Goal: Contribute content: Contribute content

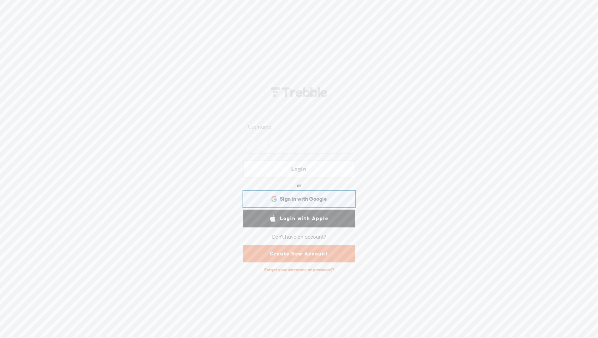
click at [261, 197] on div "Sign in with Google Sign in with Google. Opens in new tab" at bounding box center [299, 198] width 103 height 15
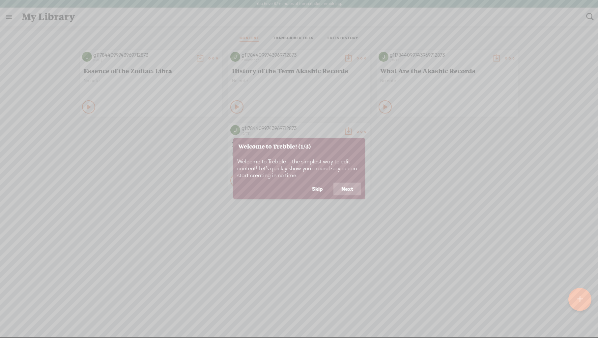
click at [312, 187] on button "Skip" at bounding box center [317, 189] width 27 height 13
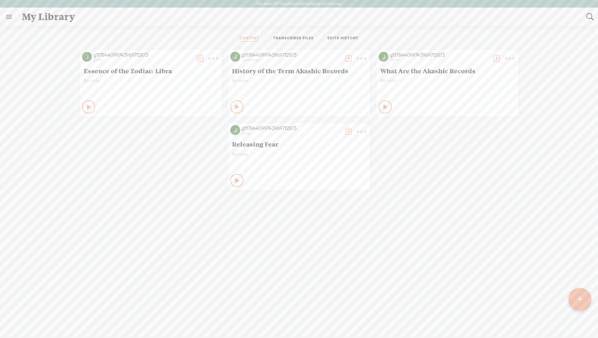
click at [585, 299] on div at bounding box center [580, 299] width 23 height 23
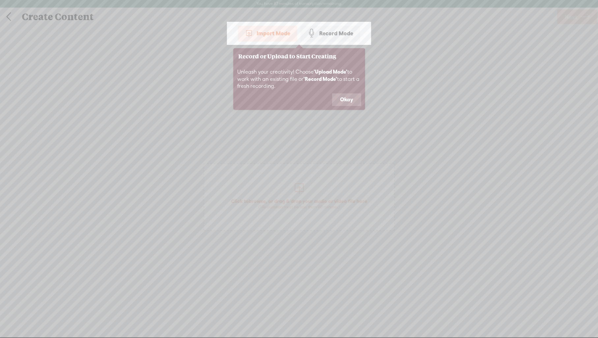
click at [351, 100] on button "Okay" at bounding box center [346, 99] width 29 height 13
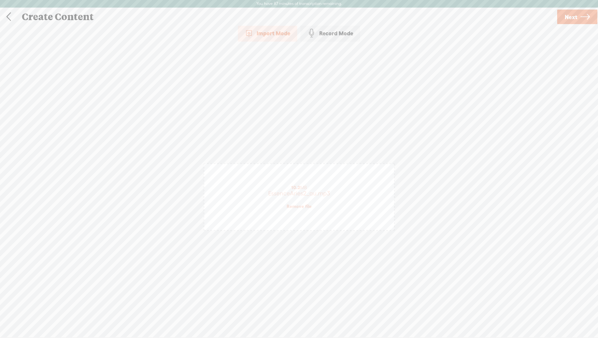
click at [562, 17] on link "Next" at bounding box center [578, 17] width 40 height 15
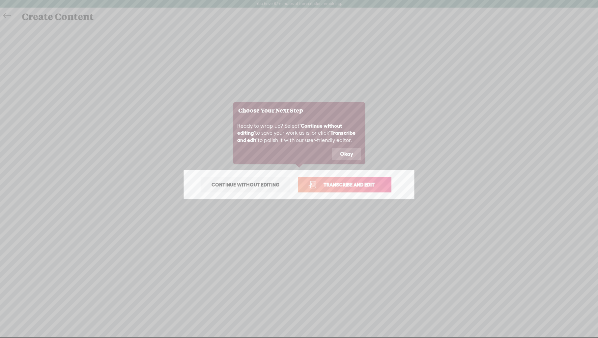
click at [351, 154] on button "Okay" at bounding box center [346, 154] width 29 height 13
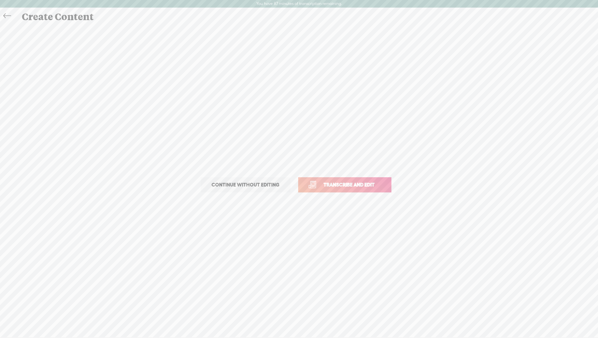
click at [350, 186] on span "Transcribe and edit" at bounding box center [349, 185] width 65 height 8
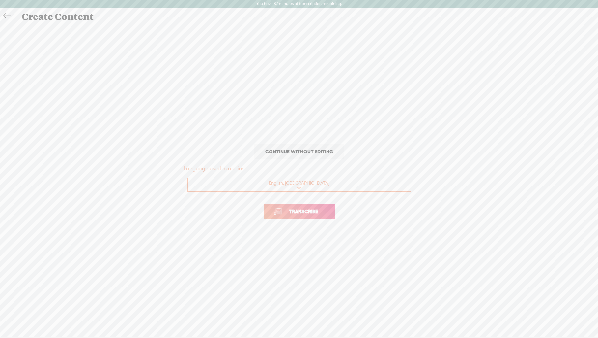
click at [316, 215] on link "Transcribe" at bounding box center [299, 211] width 71 height 15
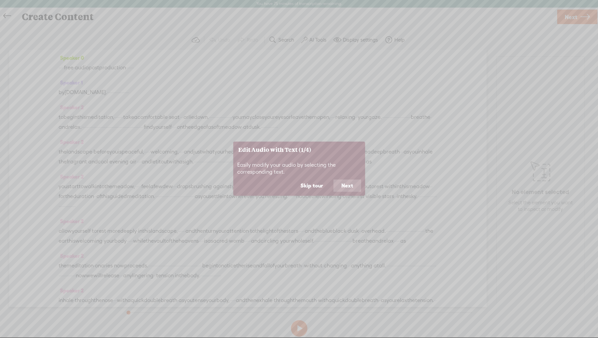
click at [316, 187] on button "Skip tour" at bounding box center [312, 185] width 38 height 13
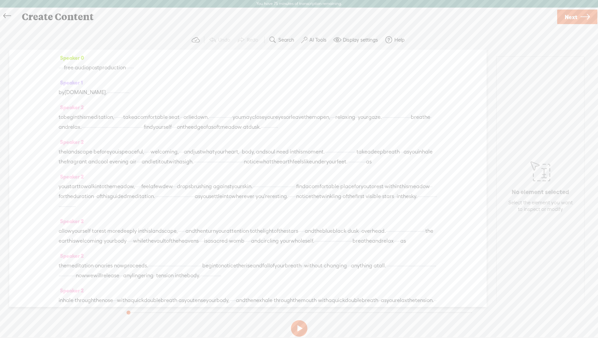
click at [60, 70] on span "·" at bounding box center [59, 68] width 1 height 10
click at [82, 48] on span at bounding box center [81, 52] width 10 height 12
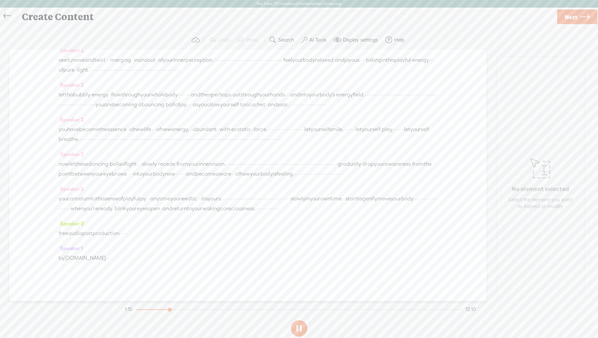
scroll to position [629, 0]
click at [302, 324] on button at bounding box center [299, 328] width 16 height 16
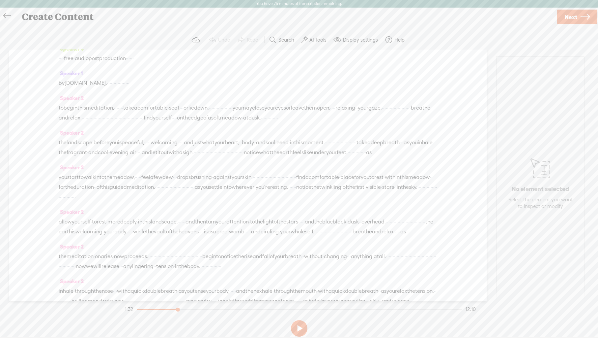
scroll to position [0, 0]
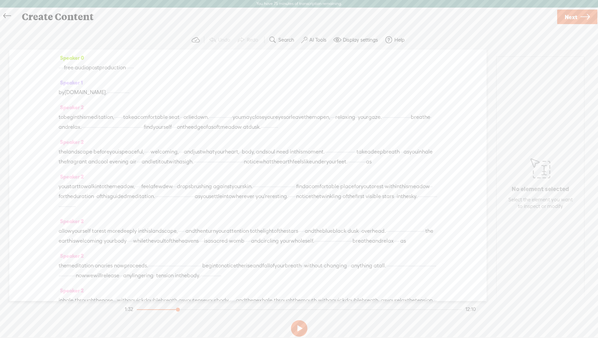
drag, startPoint x: 152, startPoint y: 92, endPoint x: 51, endPoint y: 70, distance: 103.4
click at [51, 70] on div "Speaker 0 · · · · free · audio post production · · · · · · Speaker 1 by [DOMAIN…" at bounding box center [248, 174] width 478 height 251
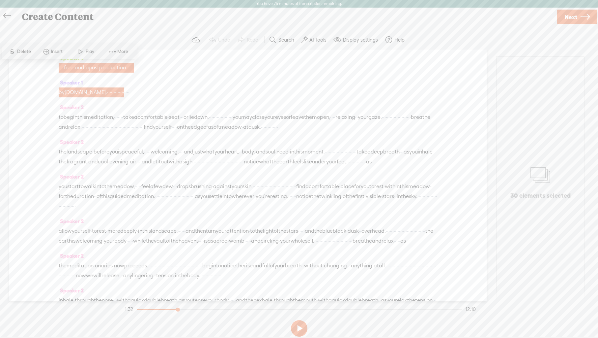
click at [24, 51] on span "Delete" at bounding box center [24, 51] width 15 height 7
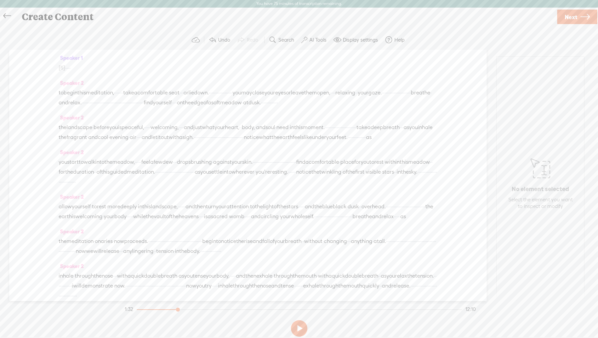
click at [67, 65] on span "·" at bounding box center [65, 68] width 1 height 10
click at [84, 53] on span at bounding box center [81, 52] width 10 height 12
click at [297, 329] on button at bounding box center [299, 328] width 16 height 16
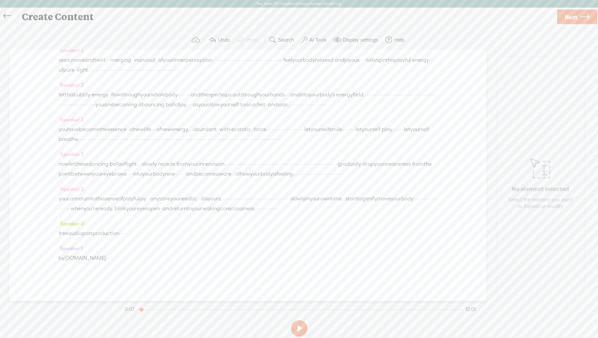
scroll to position [586, 0]
click at [257, 213] on span "·" at bounding box center [257, 208] width 1 height 10
click at [239, 211] on span "Play" at bounding box center [243, 210] width 10 height 7
click at [297, 327] on button at bounding box center [299, 328] width 16 height 16
click at [220, 213] on span "consciousness." at bounding box center [238, 208] width 36 height 10
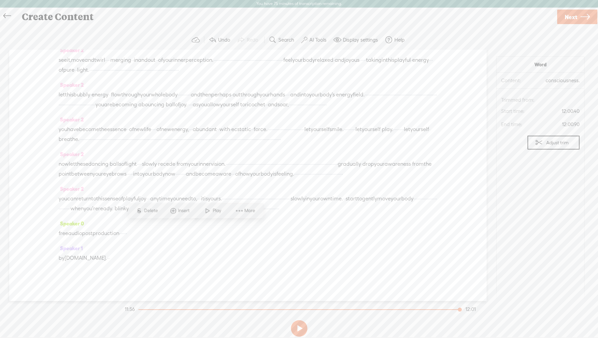
click at [213, 211] on span "Play" at bounding box center [218, 210] width 10 height 7
click at [301, 323] on button at bounding box center [299, 328] width 16 height 16
drag, startPoint x: 245, startPoint y: 226, endPoint x: 249, endPoint y: 276, distance: 50.7
click at [249, 276] on div "Speaker 1 [S] · · · · free · audio post production · · · · · · by [DOMAIN_NAME]…" at bounding box center [248, 174] width 478 height 251
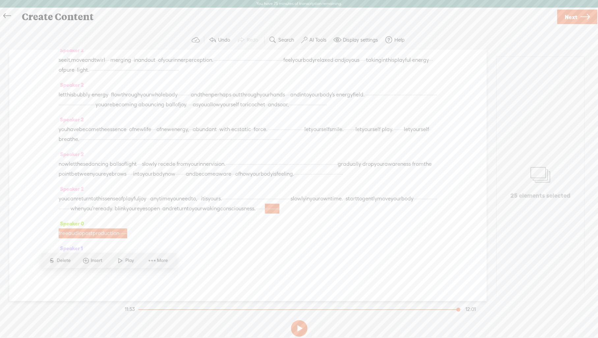
click at [68, 261] on span "Delete" at bounding box center [64, 260] width 15 height 7
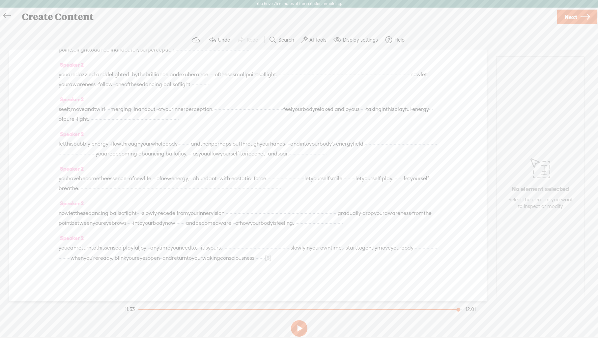
click at [163, 260] on span "and" at bounding box center [168, 258] width 10 height 10
click at [128, 238] on span at bounding box center [125, 242] width 10 height 12
click at [568, 16] on span "Next" at bounding box center [571, 17] width 13 height 17
click at [293, 171] on input "text" at bounding box center [301, 174] width 226 height 13
type input "Essence of the Zodiac: Aries"
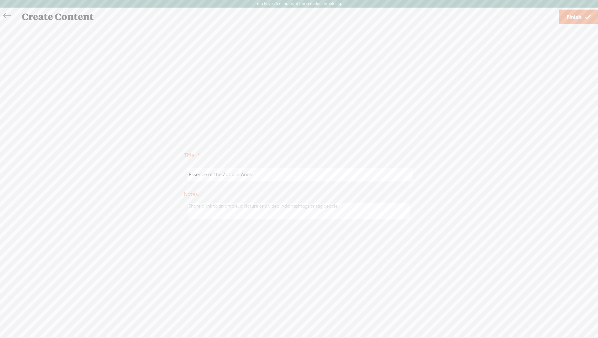
click at [565, 20] on link "Finish" at bounding box center [579, 17] width 40 height 15
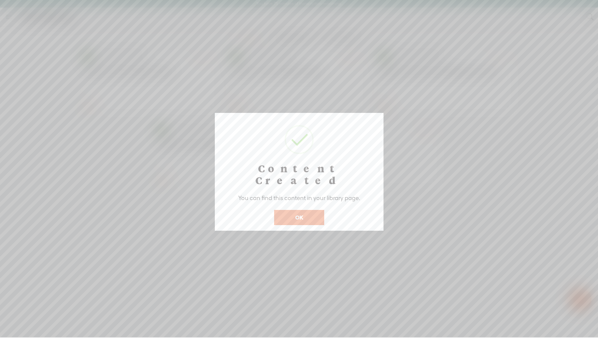
click at [299, 210] on button "OK" at bounding box center [299, 217] width 50 height 15
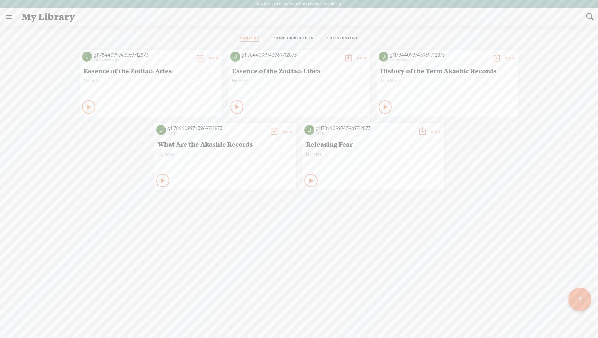
click at [197, 57] on t at bounding box center [200, 58] width 9 height 9
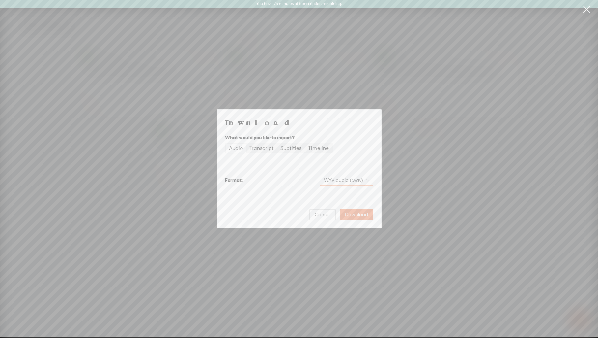
click at [370, 178] on div "WAV audio (.wav)" at bounding box center [346, 180] width 53 height 11
click at [360, 194] on div "MP3 audio (.mp3)" at bounding box center [341, 194] width 54 height 7
click at [359, 218] on button "Download" at bounding box center [357, 214] width 34 height 11
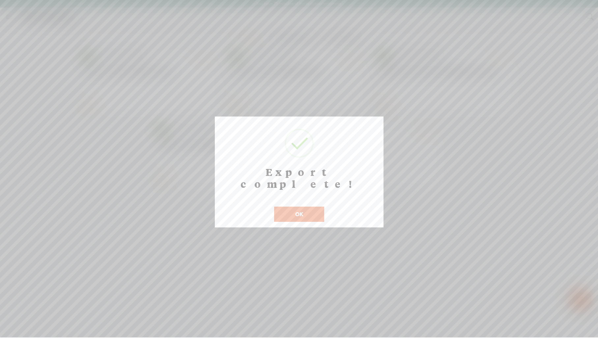
click at [307, 206] on button "OK" at bounding box center [299, 213] width 50 height 15
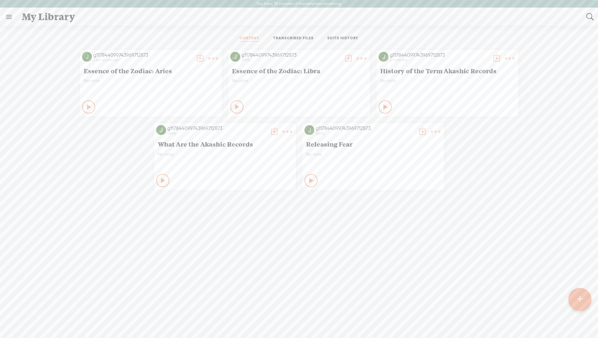
click at [212, 56] on t at bounding box center [213, 58] width 9 height 9
click at [216, 14] on div "My Library" at bounding box center [299, 16] width 565 height 17
